Goal: Task Accomplishment & Management: Manage account settings

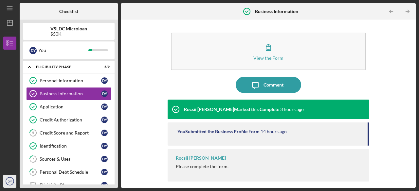
click at [8, 182] on text "DY" at bounding box center [10, 182] width 5 height 4
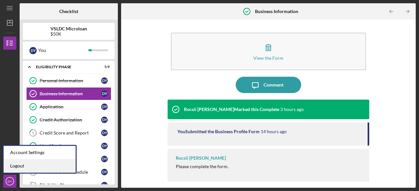
click at [15, 165] on link "Logout" at bounding box center [40, 166] width 72 height 13
